Goal: Task Accomplishment & Management: Manage account settings

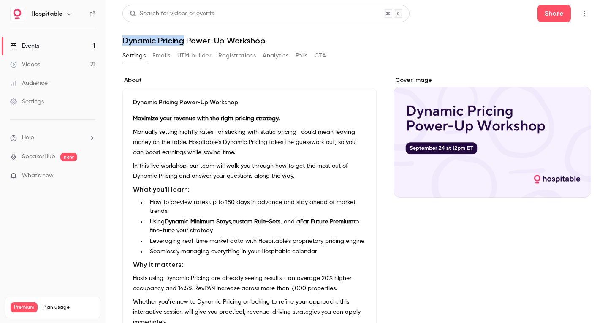
drag, startPoint x: 124, startPoint y: 41, endPoint x: 185, endPoint y: 39, distance: 61.3
click at [185, 39] on h1 "Dynamic Pricing Power-Up Workshop" at bounding box center [357, 40] width 469 height 10
copy h1 "Dynamic Pricing"
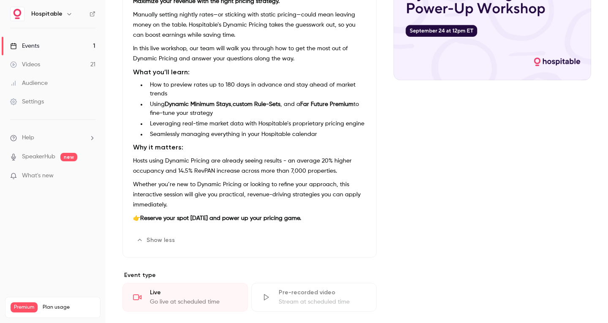
scroll to position [127, 0]
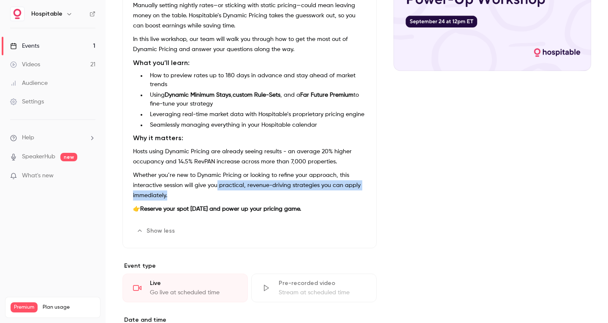
drag, startPoint x: 217, startPoint y: 187, endPoint x: 210, endPoint y: 194, distance: 9.6
click at [210, 194] on p "Whether you’re new to Dynamic Pricing or looking to refine your approach, this …" at bounding box center [249, 185] width 233 height 30
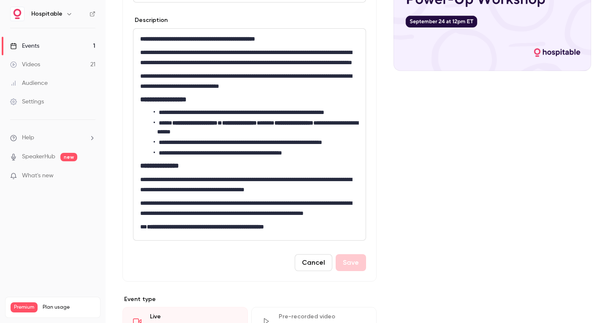
scroll to position [109, 0]
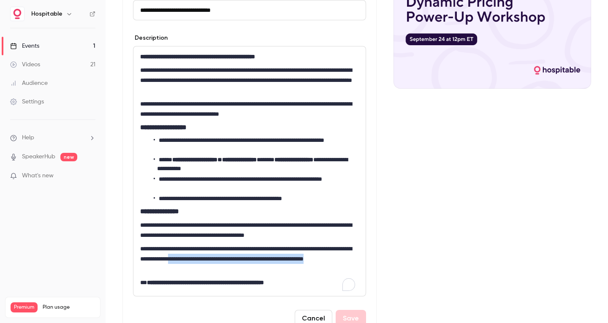
drag, startPoint x: 225, startPoint y: 259, endPoint x: 227, endPoint y: 268, distance: 8.7
click at [227, 268] on p "**********" at bounding box center [247, 259] width 215 height 30
copy p "**********"
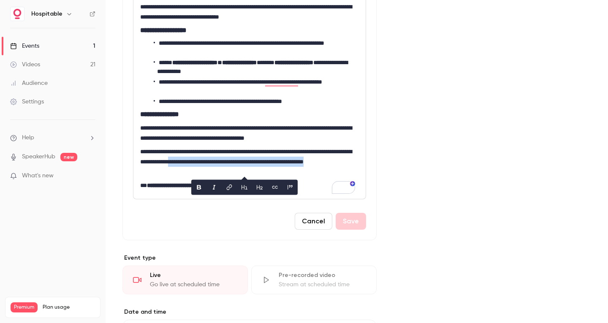
scroll to position [0, 0]
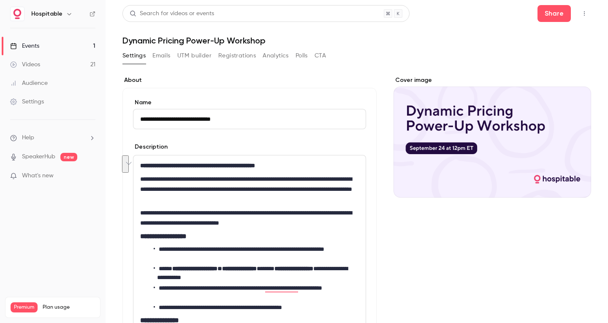
click at [578, 10] on button "button" at bounding box center [585, 14] width 14 height 14
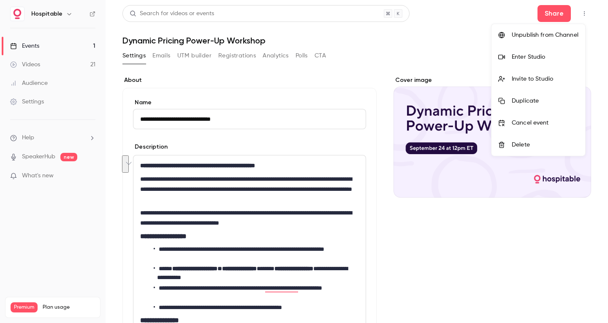
click at [549, 13] on div at bounding box center [304, 161] width 608 height 323
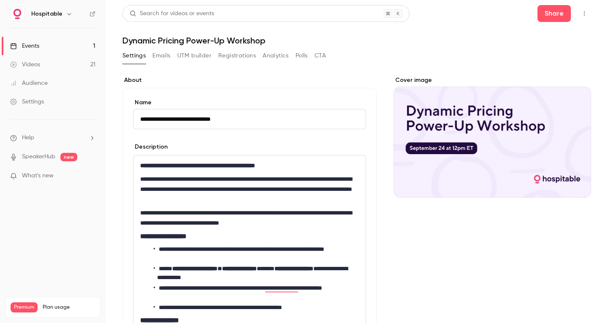
click at [31, 47] on div "Events" at bounding box center [24, 46] width 29 height 8
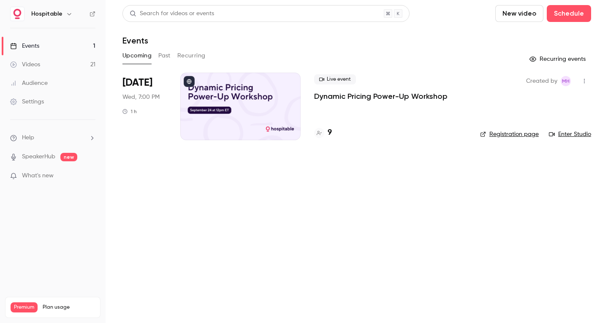
click at [253, 92] on div at bounding box center [240, 107] width 120 height 68
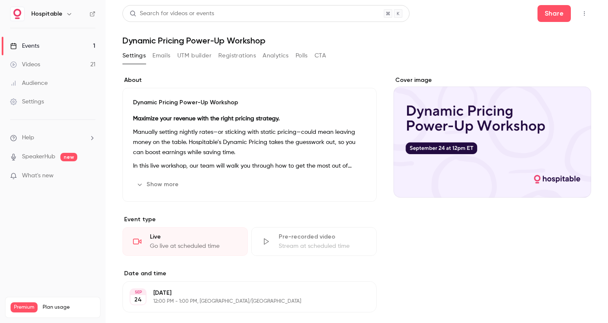
click at [581, 14] on icon "button" at bounding box center [584, 14] width 7 height 6
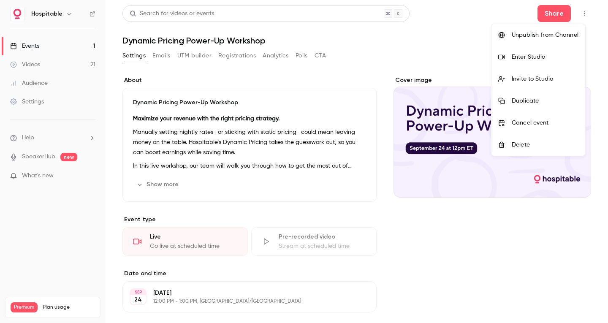
click at [159, 60] on div at bounding box center [304, 161] width 608 height 323
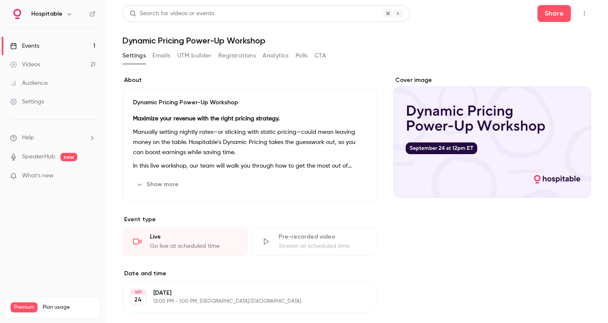
click at [159, 60] on button "Emails" at bounding box center [162, 56] width 18 height 14
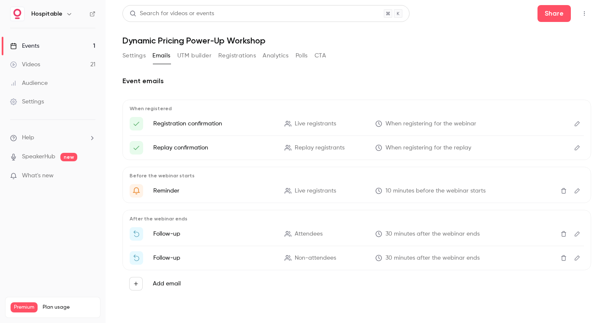
click at [194, 54] on button "UTM builder" at bounding box center [194, 56] width 34 height 14
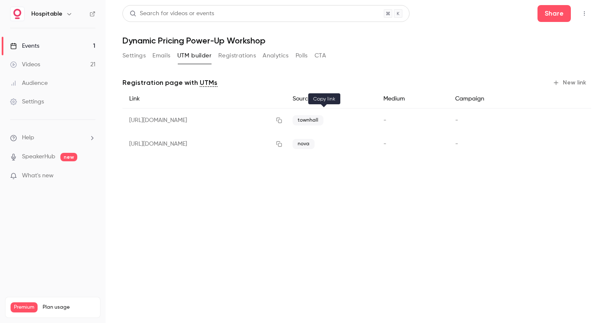
click at [283, 120] on icon "button" at bounding box center [279, 120] width 7 height 6
